Goal: Find specific page/section: Find specific page/section

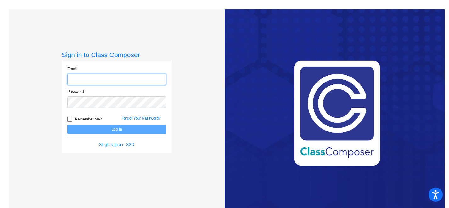
type input "[EMAIL_ADDRESS][DOMAIN_NAME]"
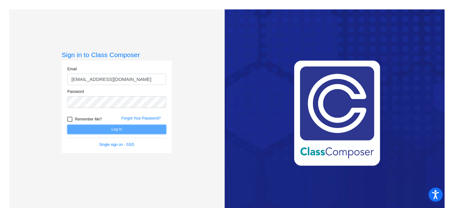
click at [107, 128] on button "Log In" at bounding box center [116, 129] width 99 height 9
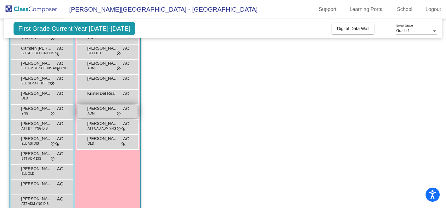
scroll to position [96, 0]
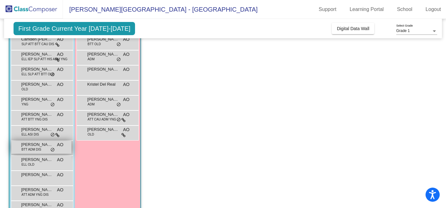
click at [42, 149] on div "[PERSON_NAME] BTT ADM DIS AO lock do_not_disturb_alt" at bounding box center [41, 147] width 60 height 13
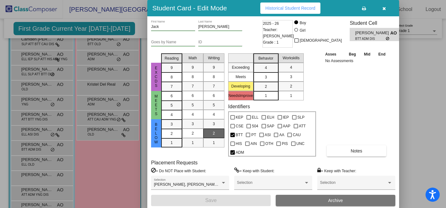
scroll to position [0, 0]
click at [129, 79] on div at bounding box center [223, 104] width 446 height 208
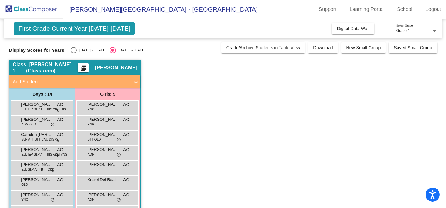
click at [75, 49] on div "Select an option" at bounding box center [73, 50] width 6 height 6
click at [74, 53] on input "[DATE] - [DATE]" at bounding box center [73, 53] width 0 height 0
radio input "true"
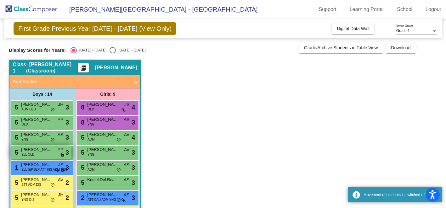
scroll to position [114, 0]
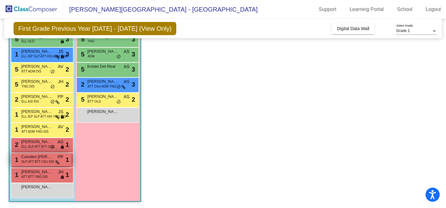
click at [42, 159] on span "Camden [PERSON_NAME]" at bounding box center [36, 157] width 31 height 6
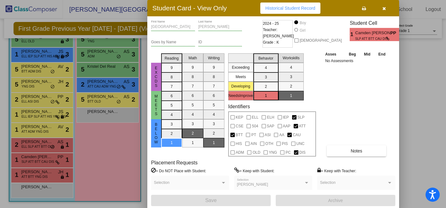
scroll to position [0, 0]
